Goal: Task Accomplishment & Management: Manage account settings

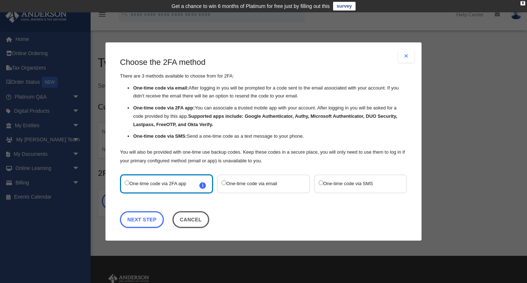
click at [363, 190] on div "One-time code via SMS" at bounding box center [360, 183] width 93 height 19
click at [345, 185] on label "One-time code via SMS" at bounding box center [357, 184] width 76 height 10
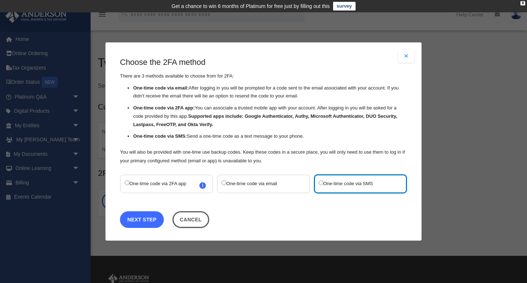
click at [135, 219] on link "Next Step" at bounding box center [142, 219] width 44 height 17
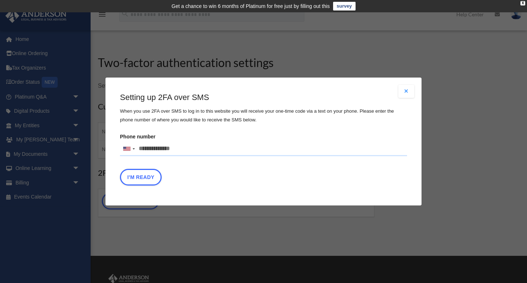
click at [149, 148] on input "Phone number United States +1 United Kingdom +44 Afghanistan (‫افغانستان‬‎) +93…" at bounding box center [263, 149] width 287 height 15
type input "**********"
click at [136, 178] on button "I'm Ready" at bounding box center [141, 177] width 42 height 17
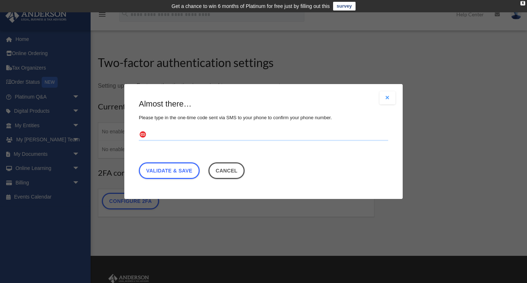
click at [181, 135] on input "text" at bounding box center [263, 135] width 249 height 12
type input "******"
click at [160, 171] on link "Validate & Save" at bounding box center [169, 170] width 61 height 17
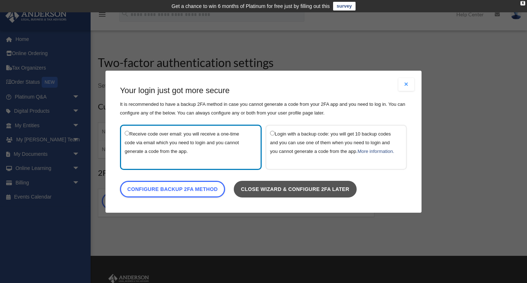
click at [262, 195] on link "Close wizard & configure 2FA later" at bounding box center [295, 189] width 123 height 17
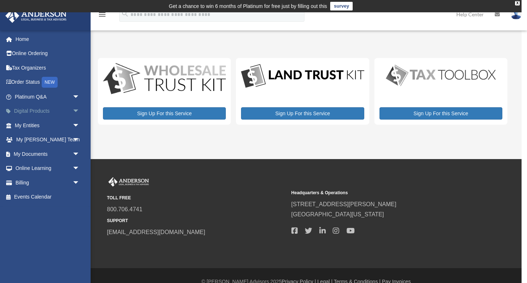
click at [27, 110] on link "Digital Products arrow_drop_down" at bounding box center [48, 111] width 86 height 15
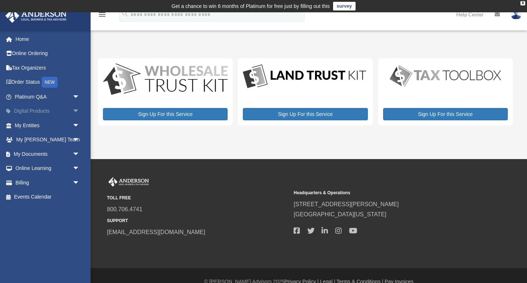
click at [75, 112] on span "arrow_drop_down" at bounding box center [80, 111] width 15 height 15
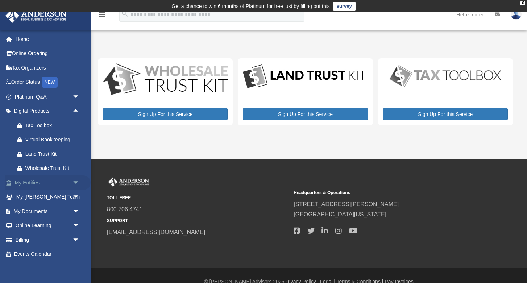
click at [79, 181] on span "arrow_drop_down" at bounding box center [80, 182] width 15 height 15
click at [74, 183] on span "arrow_drop_up" at bounding box center [80, 182] width 15 height 15
click at [75, 210] on span "arrow_drop_down" at bounding box center [80, 211] width 15 height 15
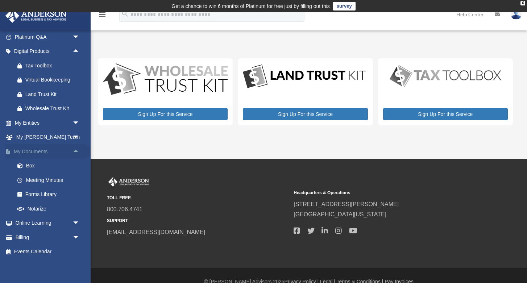
scroll to position [62, 0]
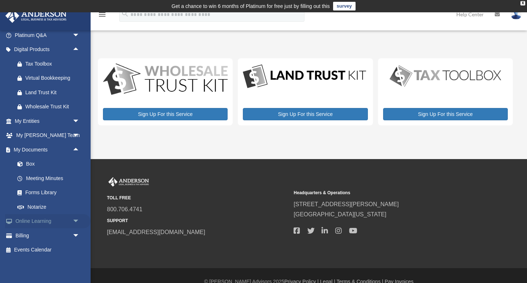
click at [75, 220] on span "arrow_drop_down" at bounding box center [80, 221] width 15 height 15
click at [37, 236] on link "Courses" at bounding box center [50, 235] width 80 height 15
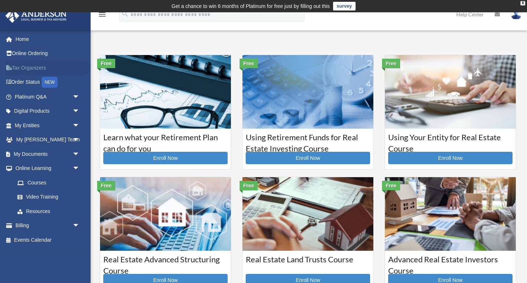
click at [31, 72] on link "Tax Organizers" at bounding box center [48, 68] width 86 height 15
click at [31, 70] on link "Tax Organizers" at bounding box center [48, 68] width 86 height 15
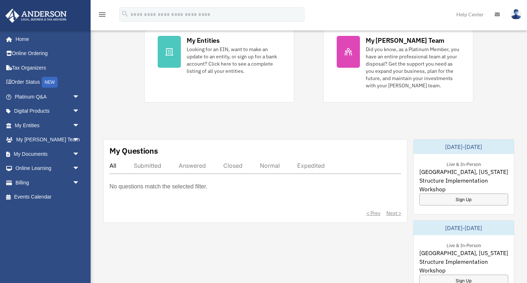
scroll to position [185, 0]
